Goal: Browse casually

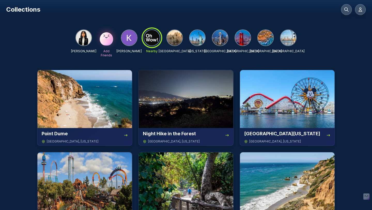
click at [185, 47] on div "KHUSHI KASTURIYA Add Friends Khushi [GEOGRAPHIC_DATA] Nearby [GEOGRAPHIC_DATA] …" at bounding box center [185, 43] width 221 height 28
click at [197, 44] on img at bounding box center [198, 38] width 16 height 16
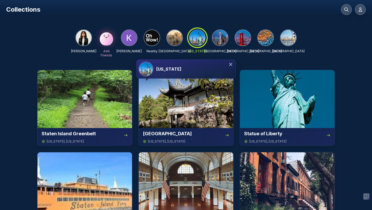
click at [230, 63] on icon at bounding box center [230, 64] width 5 height 5
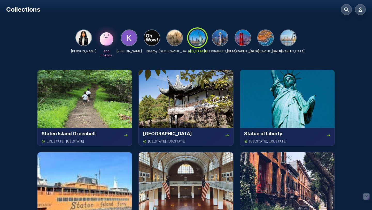
click at [220, 36] on img at bounding box center [221, 38] width 16 height 16
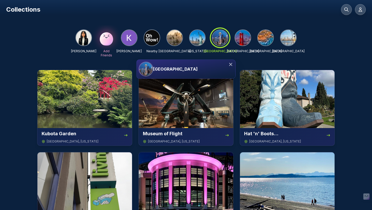
click at [230, 66] on icon at bounding box center [230, 64] width 5 height 5
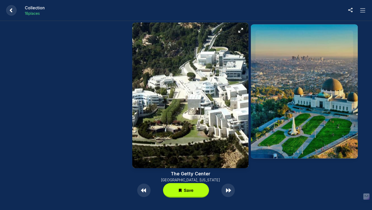
click at [359, 11] on button at bounding box center [363, 10] width 10 height 10
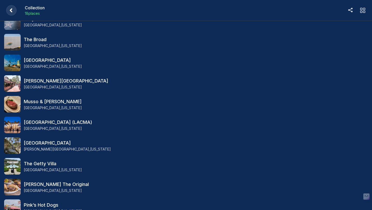
scroll to position [133, 0]
